Goal: Task Accomplishment & Management: Manage account settings

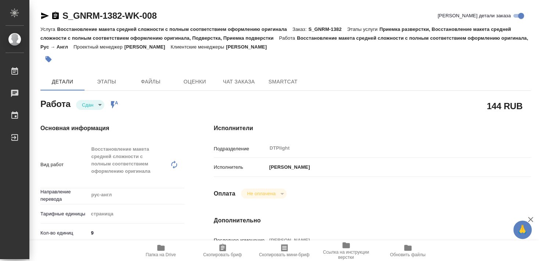
type textarea "x"
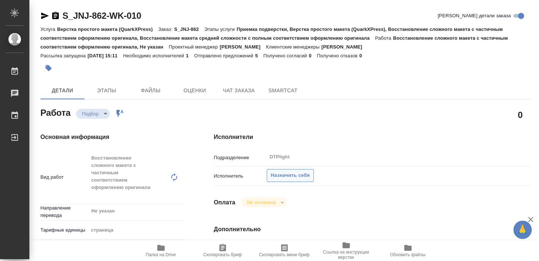
click at [293, 171] on span "Назначить себя" at bounding box center [290, 175] width 39 height 8
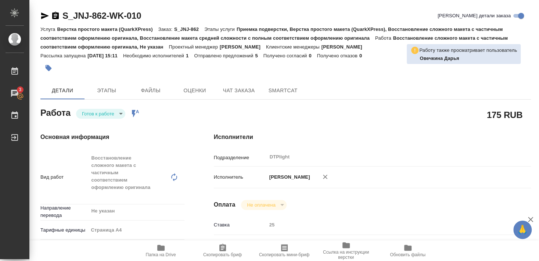
click at [166, 251] on span "Папка на Drive" at bounding box center [161, 250] width 53 height 14
click at [164, 257] on span "Папка на Drive" at bounding box center [161, 254] width 30 height 5
drag, startPoint x: 63, startPoint y: 22, endPoint x: 144, endPoint y: 17, distance: 81.8
click at [144, 17] on div "S_JNJ-862-WK-010 Кратко детали заказа" at bounding box center [285, 17] width 491 height 15
copy link "S_JNJ-862-WK-010"
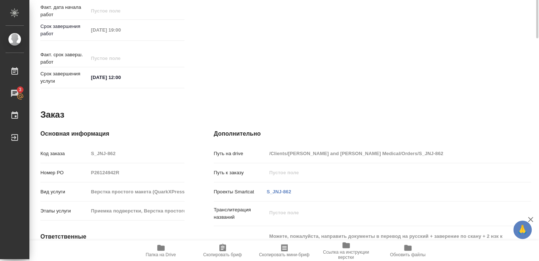
scroll to position [125, 0]
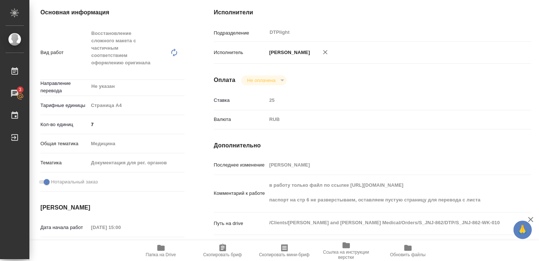
click at [161, 250] on icon "button" at bounding box center [160, 248] width 7 height 6
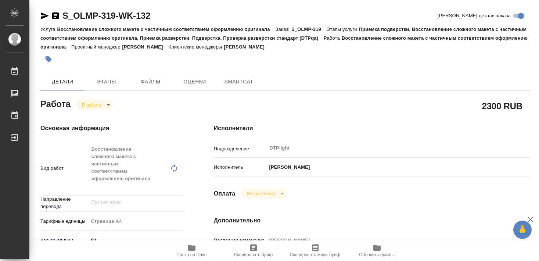
type textarea "x"
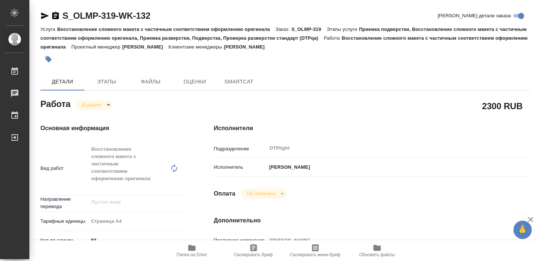
type textarea "x"
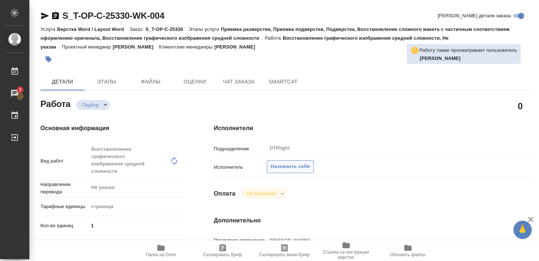
click at [299, 163] on span "Назначить себя" at bounding box center [290, 167] width 39 height 8
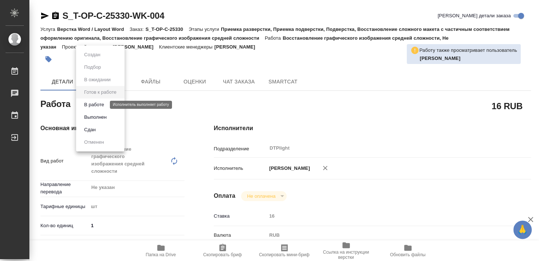
click at [98, 107] on button "В работе" at bounding box center [94, 105] width 24 height 8
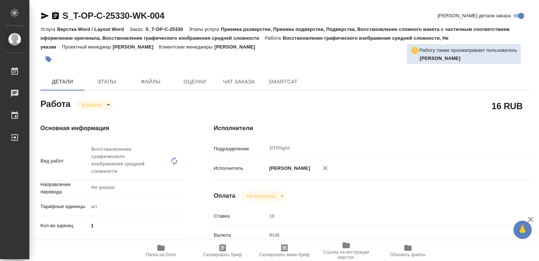
type textarea "x"
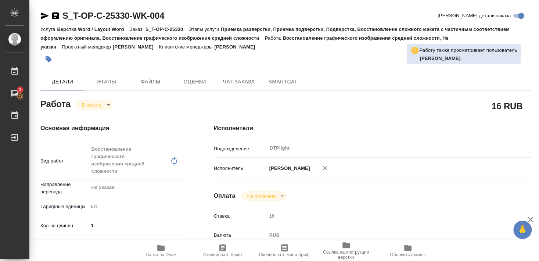
type textarea "x"
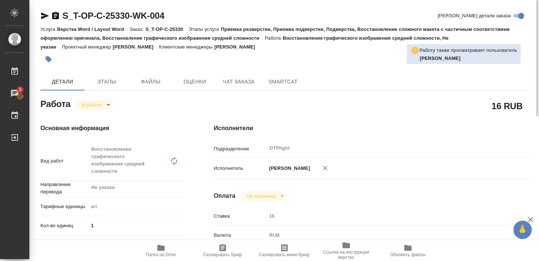
type textarea "x"
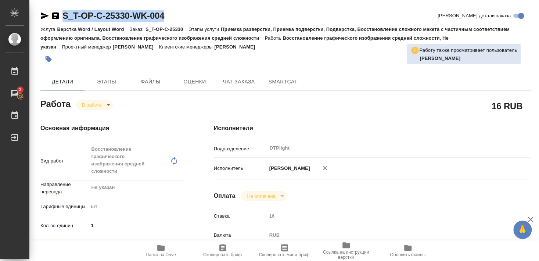
drag, startPoint x: 61, startPoint y: 22, endPoint x: 184, endPoint y: 17, distance: 123.7
click at [184, 17] on div "S_T-OP-C-25330-WK-004 Кратко детали заказа" at bounding box center [285, 17] width 491 height 15
copy div "S_T-OP-C-25330-WK-004"
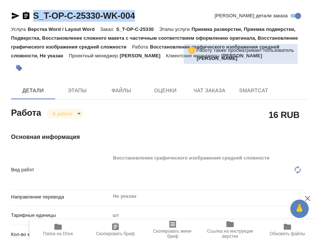
type textarea "x"
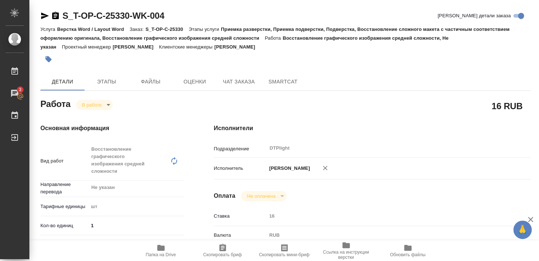
type textarea "x"
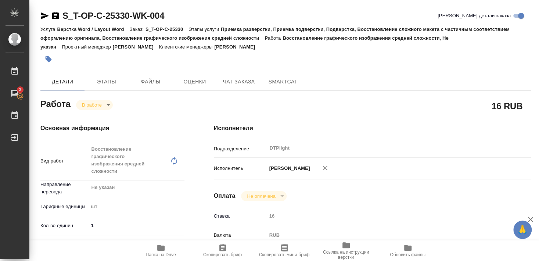
type textarea "x"
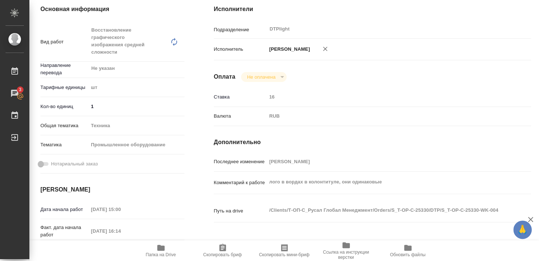
scroll to position [159, 0]
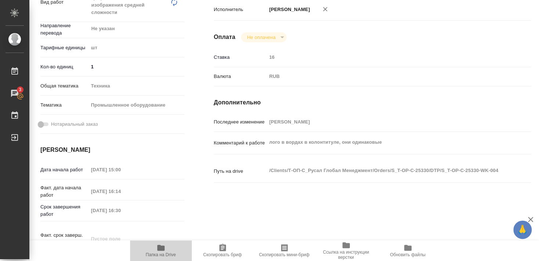
click at [159, 251] on icon "button" at bounding box center [161, 247] width 9 height 9
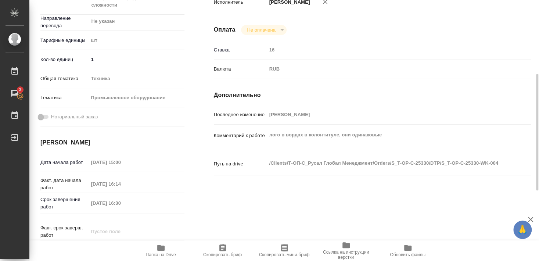
type textarea "x"
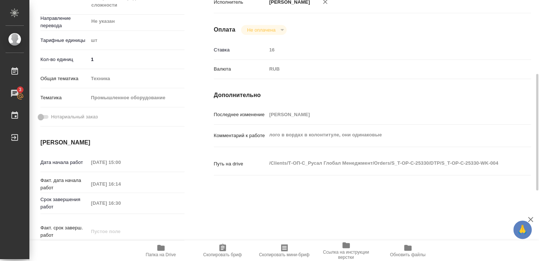
type textarea "x"
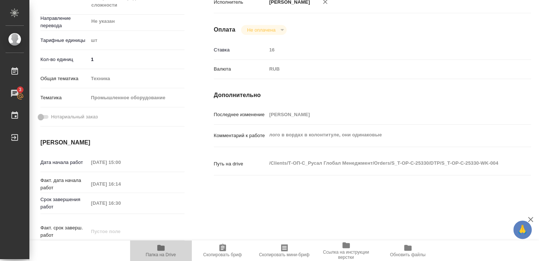
click at [161, 251] on icon "button" at bounding box center [161, 247] width 9 height 9
type textarea "x"
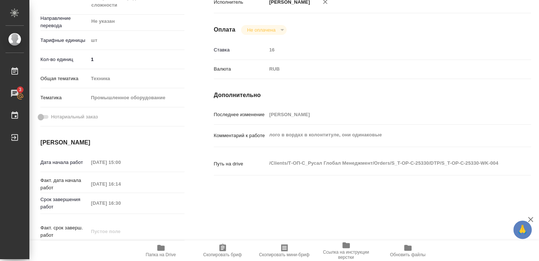
type textarea "x"
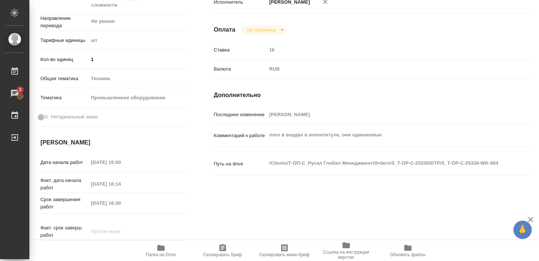
type textarea "x"
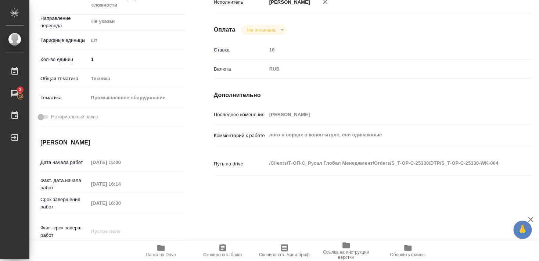
type textarea "x"
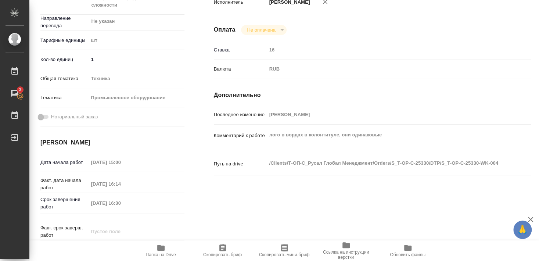
type textarea "x"
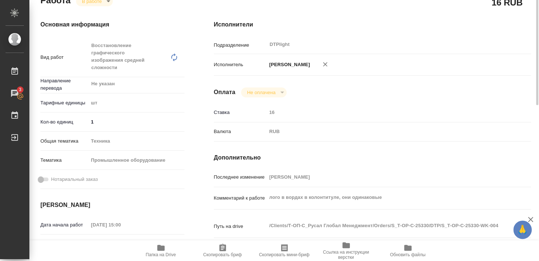
scroll to position [64, 0]
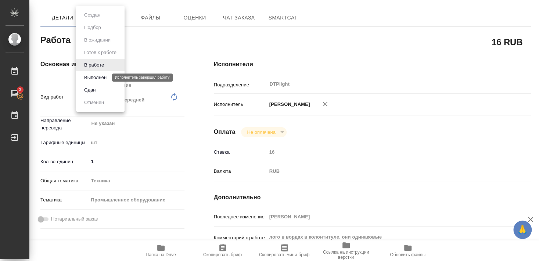
click at [97, 75] on button "Выполнен" at bounding box center [95, 78] width 27 height 8
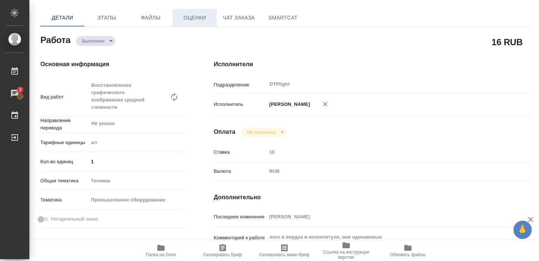
type textarea "x"
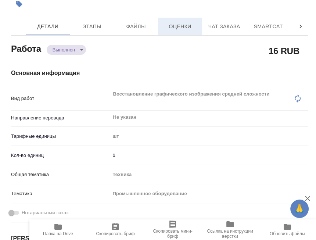
type textarea "x"
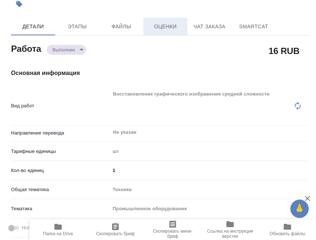
type textarea "x"
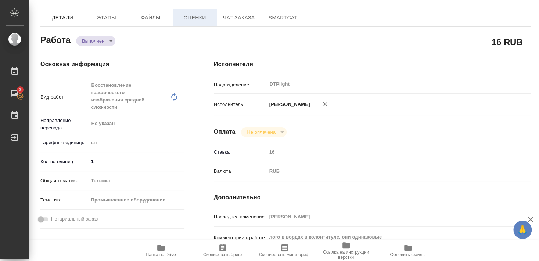
type textarea "x"
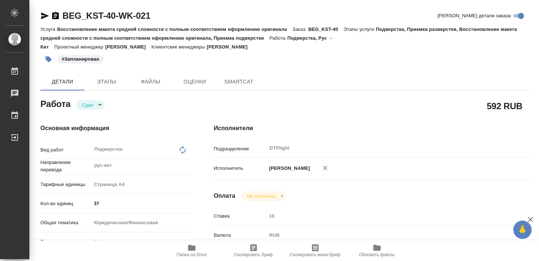
type textarea "x"
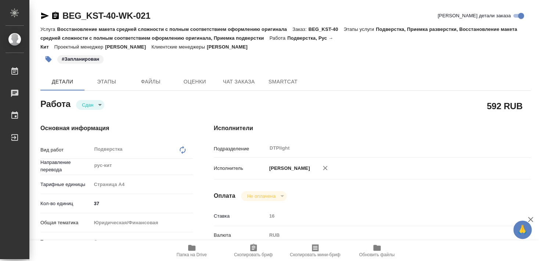
type textarea "x"
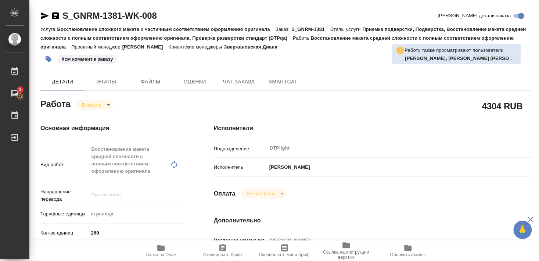
scroll to position [278, 0]
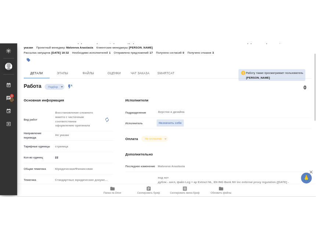
scroll to position [79, 0]
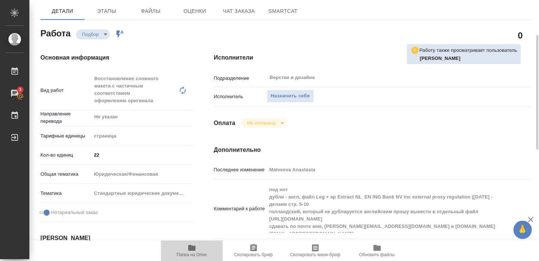
click at [193, 253] on span "Папка на Drive" at bounding box center [192, 254] width 30 height 5
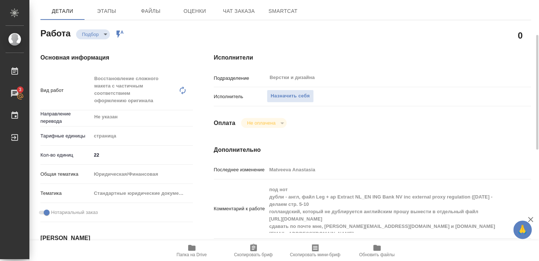
scroll to position [119, 0]
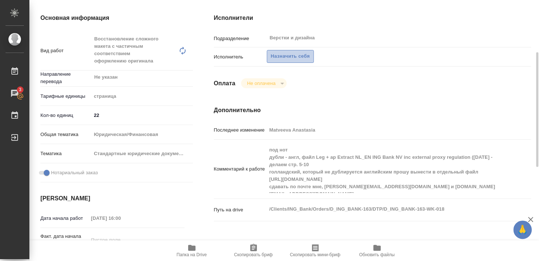
click at [299, 52] on span "Назначить себя" at bounding box center [290, 56] width 39 height 8
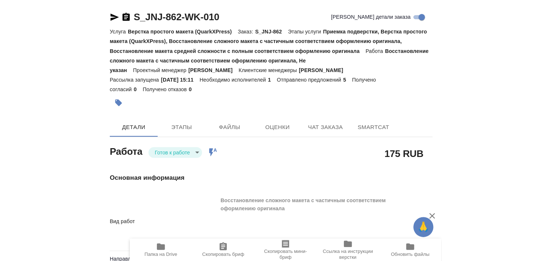
scroll to position [125, 0]
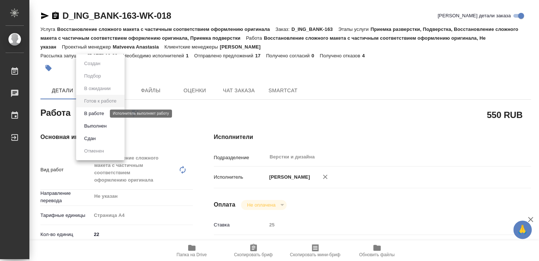
click at [98, 113] on button "В работе" at bounding box center [94, 114] width 24 height 8
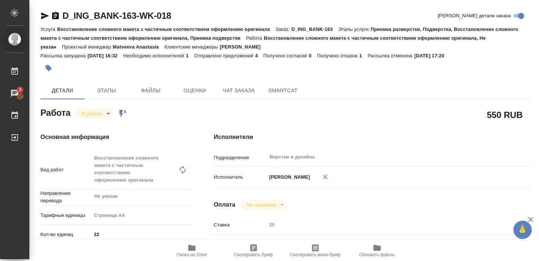
type textarea "x"
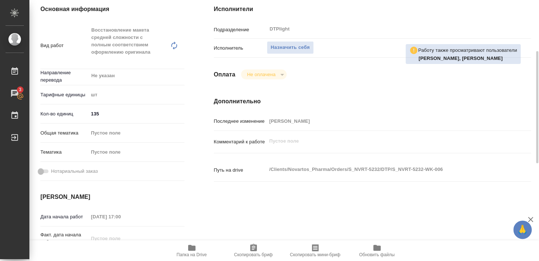
scroll to position [79, 0]
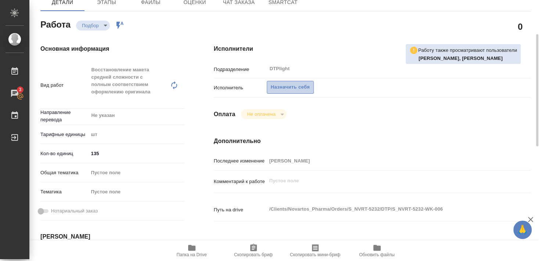
click at [293, 83] on span "Назначить себя" at bounding box center [290, 87] width 39 height 8
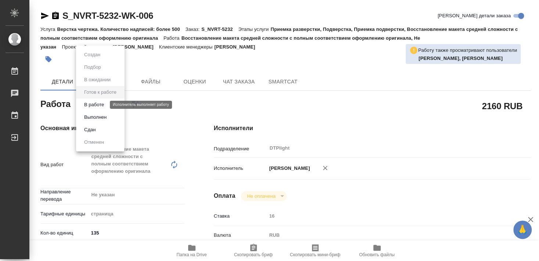
click at [97, 106] on button "В работе" at bounding box center [94, 105] width 24 height 8
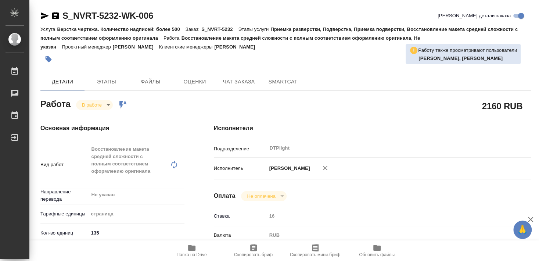
type textarea "x"
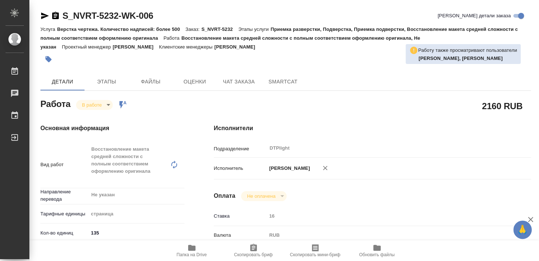
type textarea "x"
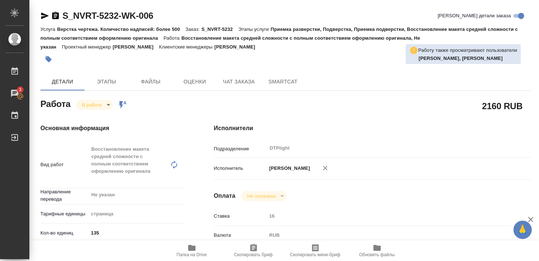
type textarea "x"
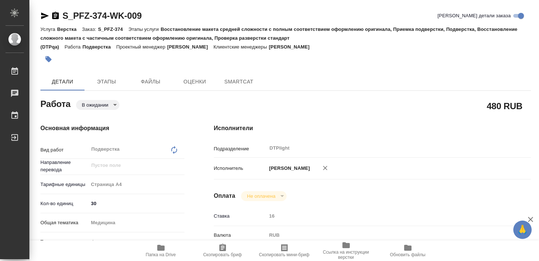
type textarea "x"
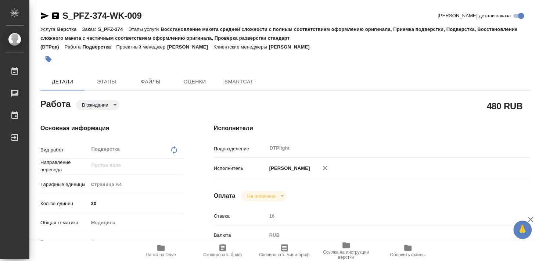
type textarea "x"
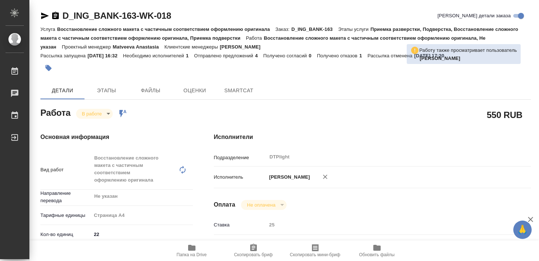
type textarea "x"
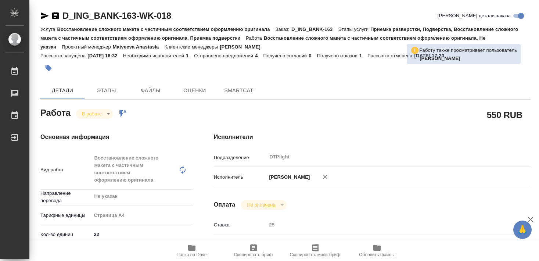
type textarea "x"
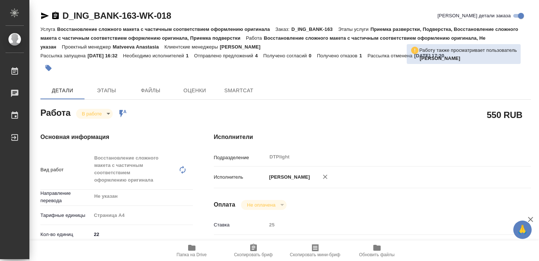
type textarea "x"
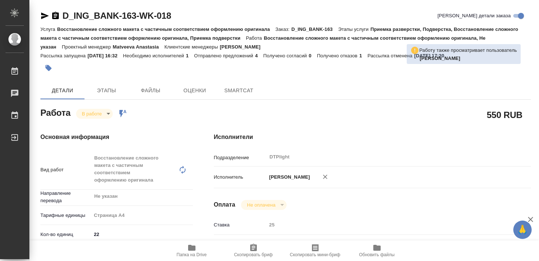
type textarea "x"
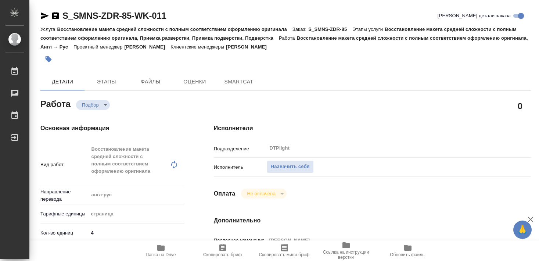
type textarea "x"
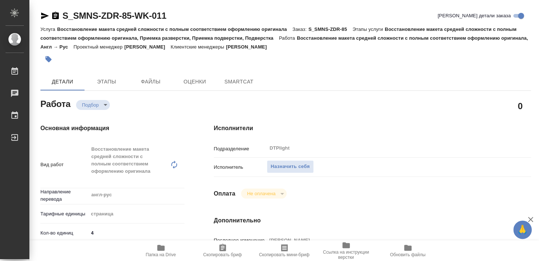
type textarea "x"
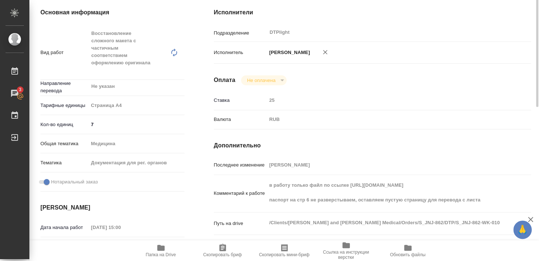
scroll to position [85, 0]
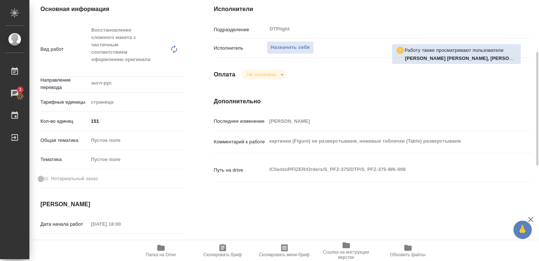
scroll to position [79, 0]
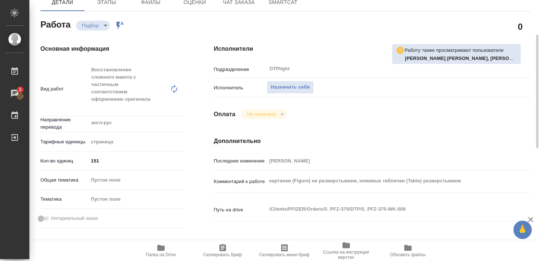
click at [161, 251] on icon "button" at bounding box center [161, 247] width 9 height 9
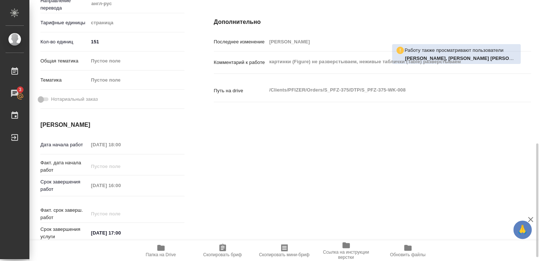
scroll to position [119, 0]
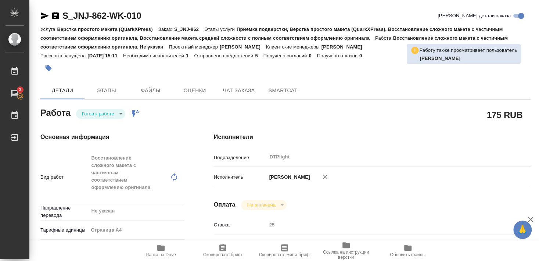
scroll to position [85, 0]
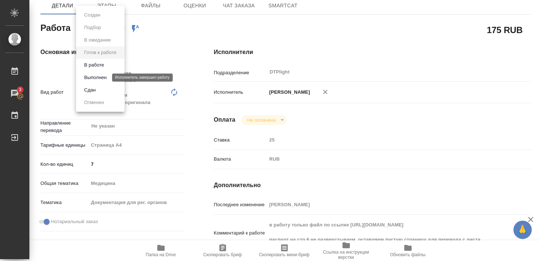
click at [91, 79] on button "Выполнен" at bounding box center [95, 78] width 27 height 8
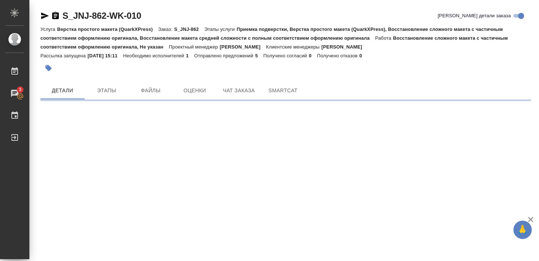
scroll to position [0, 0]
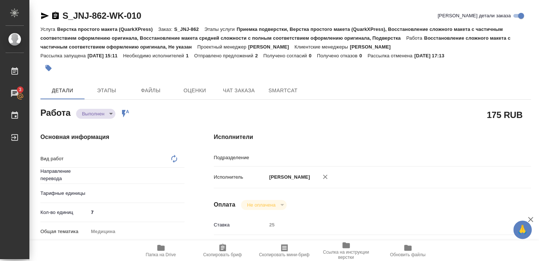
type textarea "Восстановление сложного макета с частичным соответствием оформлению оригинала"
type textarea "x"
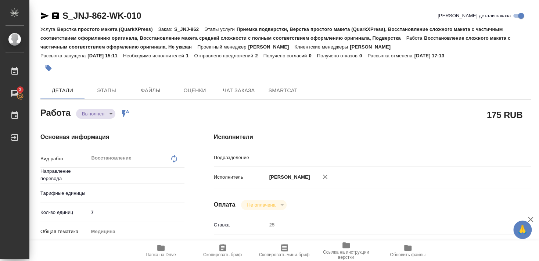
type textarea "x"
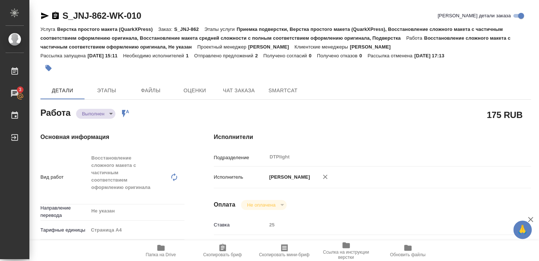
type textarea "x"
type input "Не указан"
type input "DTPlight"
type textarea "x"
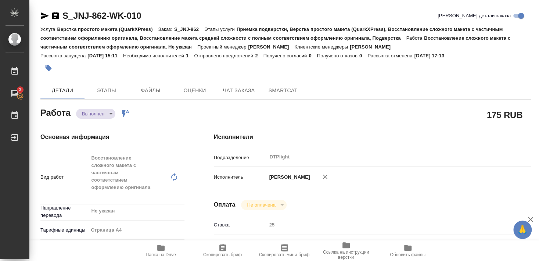
type textarea "x"
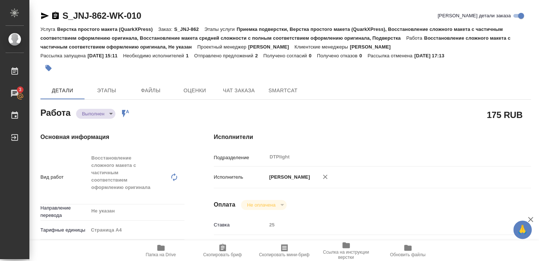
type textarea "x"
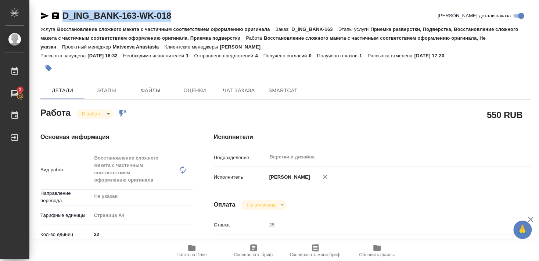
drag, startPoint x: 61, startPoint y: 22, endPoint x: 181, endPoint y: 14, distance: 119.7
click at [181, 14] on div "D_ING_BANK-163-WK-018 Кратко детали заказа" at bounding box center [285, 17] width 491 height 15
copy div "D_ING_BANK-163-WK-018"
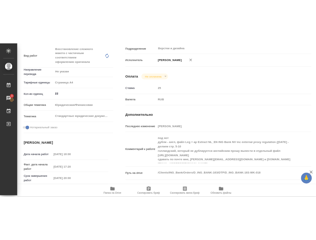
scroll to position [140, 0]
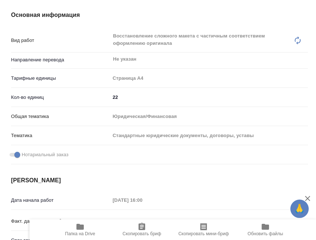
click at [170, 150] on div "Нотариальный заказ" at bounding box center [159, 154] width 297 height 13
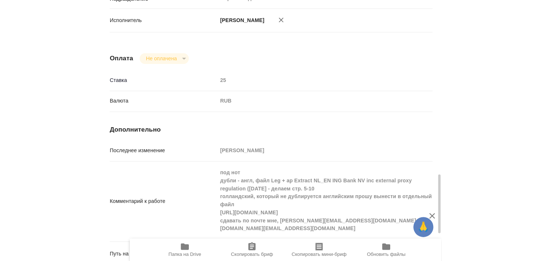
scroll to position [537, 0]
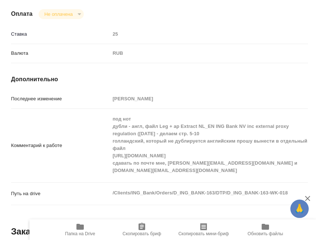
click at [94, 156] on div "Комментарий к работе под нот дубли - англ, файл Leg + ap Extract NL_EN ING Bank…" at bounding box center [159, 146] width 297 height 68
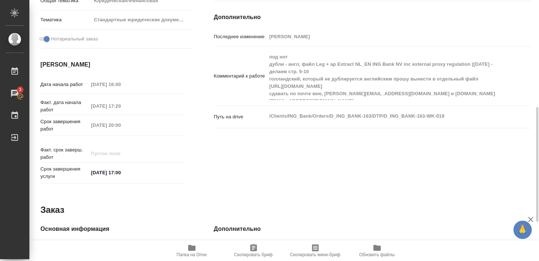
scroll to position [247, 0]
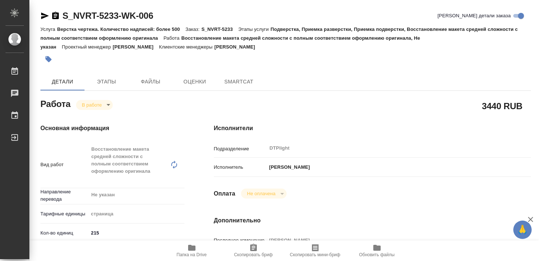
type textarea "x"
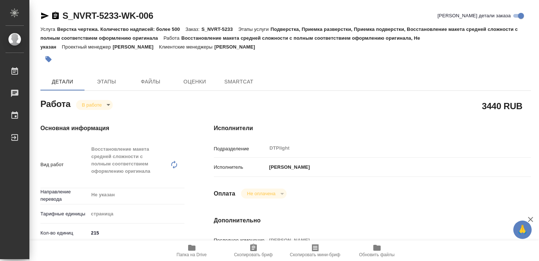
type textarea "x"
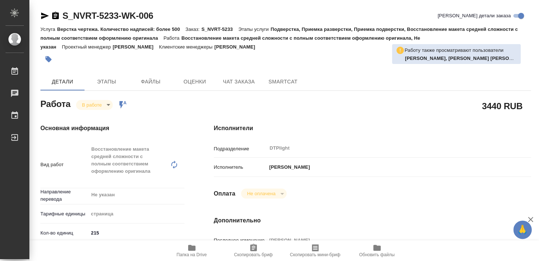
type textarea "x"
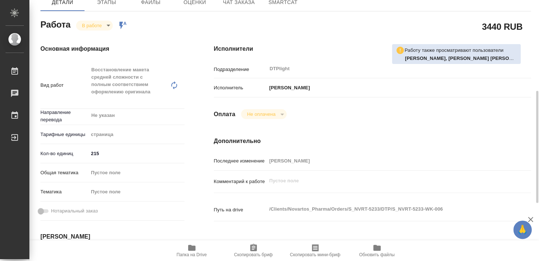
scroll to position [119, 0]
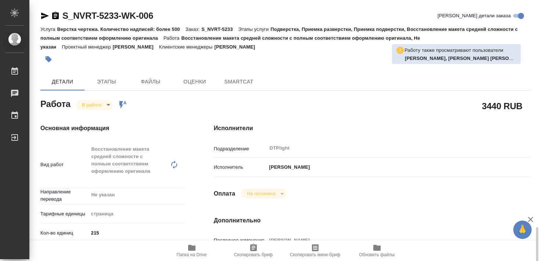
type textarea "x"
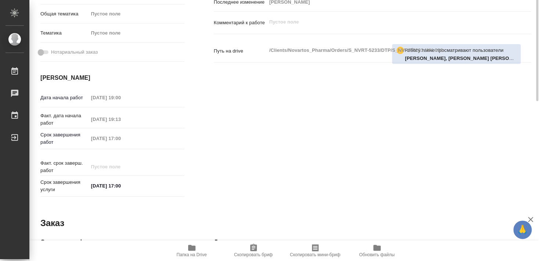
type textarea "x"
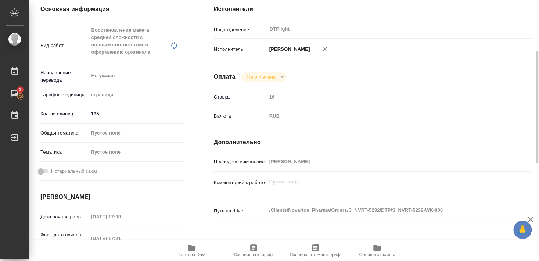
scroll to position [119, 0]
